Goal: Transaction & Acquisition: Subscribe to service/newsletter

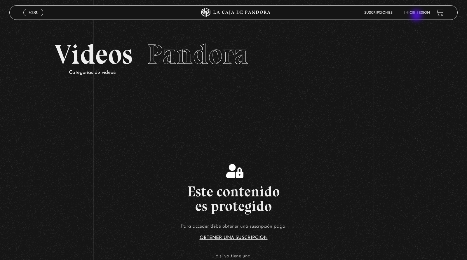
click at [417, 16] on li "Inicie sesión" at bounding box center [417, 12] width 26 height 9
click at [412, 10] on li "Inicie sesión" at bounding box center [417, 12] width 26 height 9
click at [414, 15] on li "Inicie sesión" at bounding box center [417, 12] width 26 height 9
click at [372, 10] on li "Suscripciones" at bounding box center [378, 12] width 28 height 9
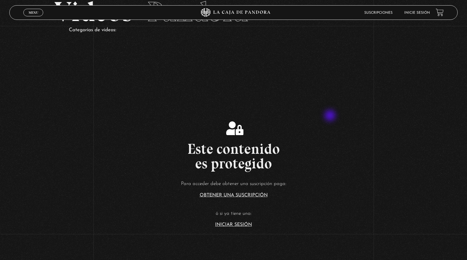
scroll to position [44, 0]
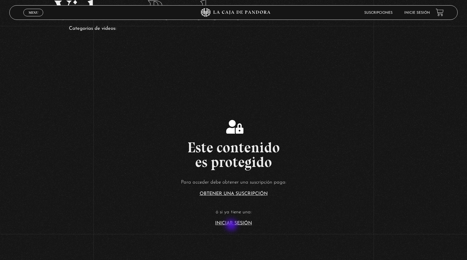
click at [231, 225] on section "Este contenido es protegido Para acceder debe obtener una suscripción paga: Obt…" at bounding box center [233, 166] width 467 height 208
click at [229, 223] on link "Iniciar Sesión" at bounding box center [233, 223] width 37 height 5
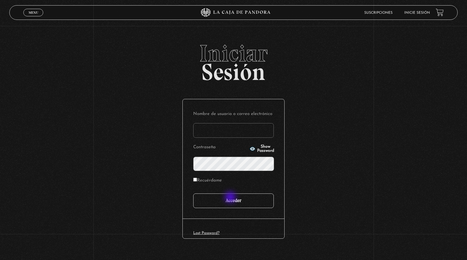
type input "[EMAIL_ADDRESS][DOMAIN_NAME]"
click at [230, 199] on input "Acceder" at bounding box center [233, 200] width 80 height 15
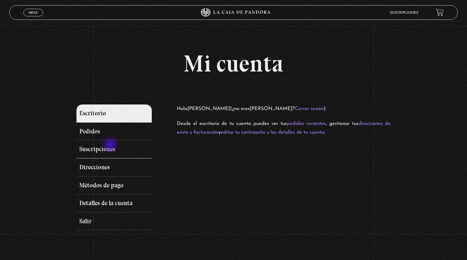
click at [111, 145] on link "Suscripciones" at bounding box center [113, 149] width 75 height 18
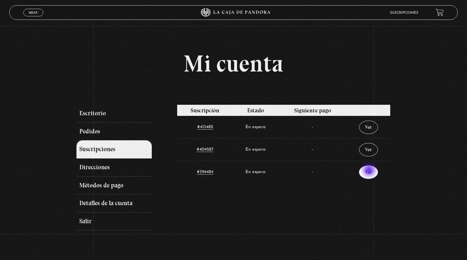
click at [370, 171] on link "Ver" at bounding box center [368, 171] width 19 height 13
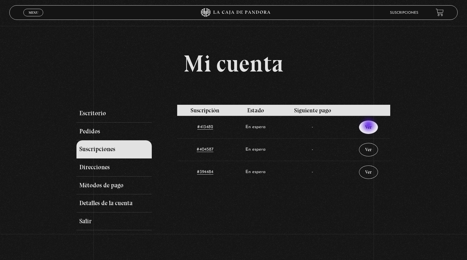
click at [369, 126] on link "Ver" at bounding box center [368, 126] width 19 height 13
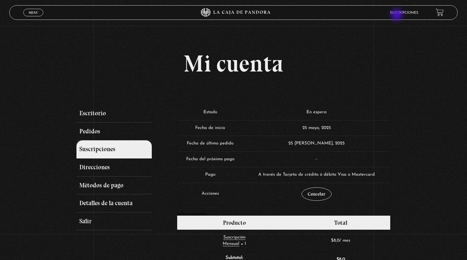
click at [397, 15] on li "Suscripciones" at bounding box center [404, 12] width 28 height 9
click at [396, 10] on li "Suscripciones" at bounding box center [404, 12] width 28 height 9
click at [107, 147] on link "Suscripciones" at bounding box center [113, 149] width 75 height 18
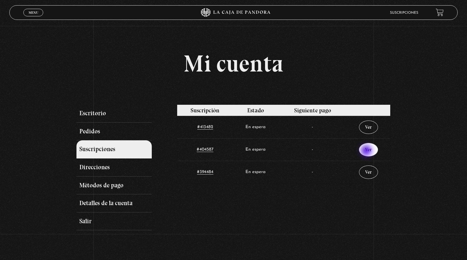
click at [367, 151] on link "Ver" at bounding box center [368, 149] width 19 height 13
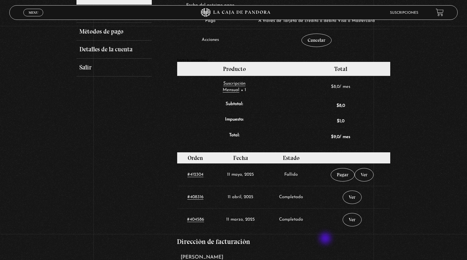
scroll to position [155, 0]
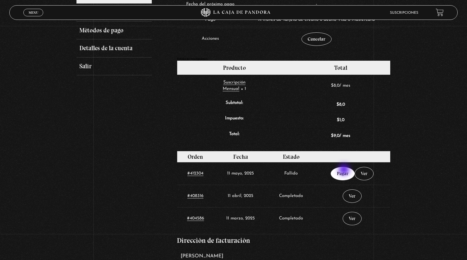
click at [344, 169] on link "Pagar" at bounding box center [342, 173] width 24 height 13
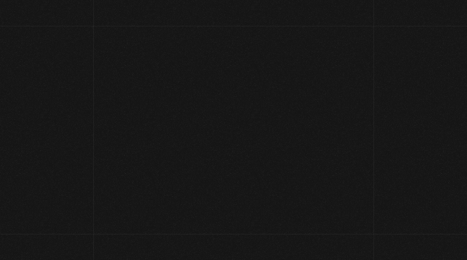
select select "CR-SJ"
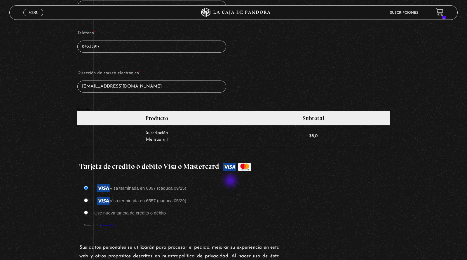
scroll to position [384, 0]
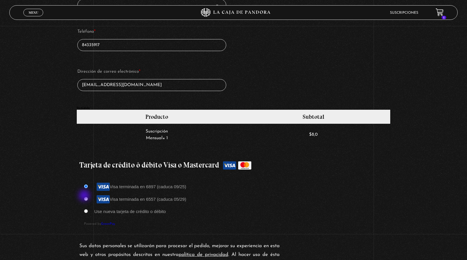
click at [85, 197] on input "Visa terminada en 6557 (caduca 05/29)" at bounding box center [86, 199] width 4 height 4
radio input "true"
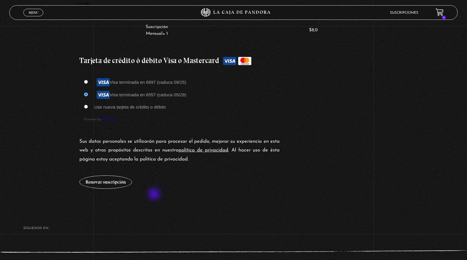
scroll to position [494, 0]
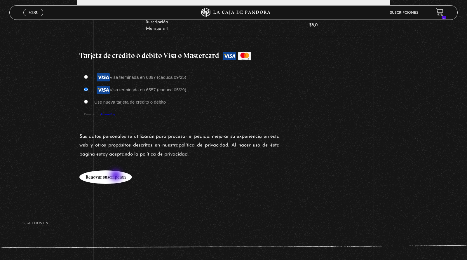
click at [112, 173] on button "Renovar suscripción" at bounding box center [105, 176] width 52 height 13
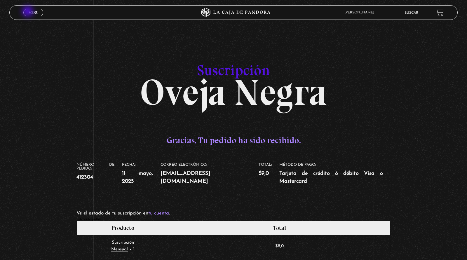
click at [29, 12] on span "Menu" at bounding box center [34, 12] width 10 height 3
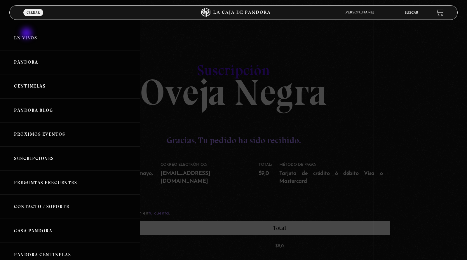
click at [27, 35] on link "En vivos" at bounding box center [70, 38] width 140 height 24
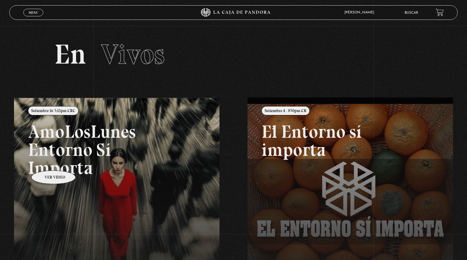
click at [71, 174] on link at bounding box center [247, 227] width 467 height 260
